Goal: Transaction & Acquisition: Download file/media

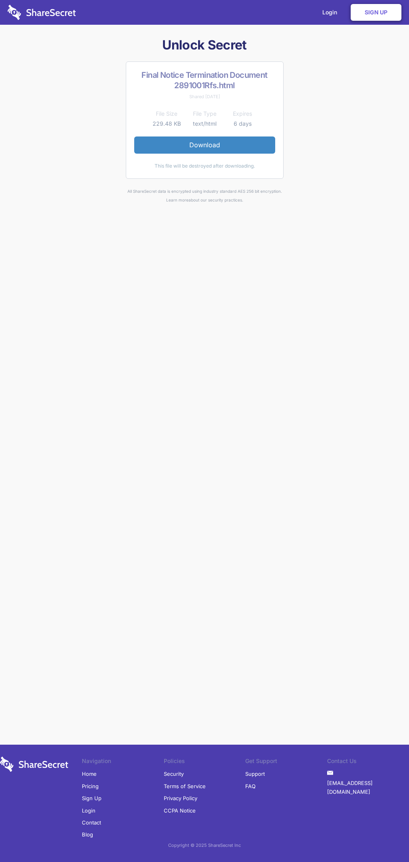
click at [204, 145] on link "Download" at bounding box center [204, 144] width 141 height 17
